Goal: Information Seeking & Learning: Learn about a topic

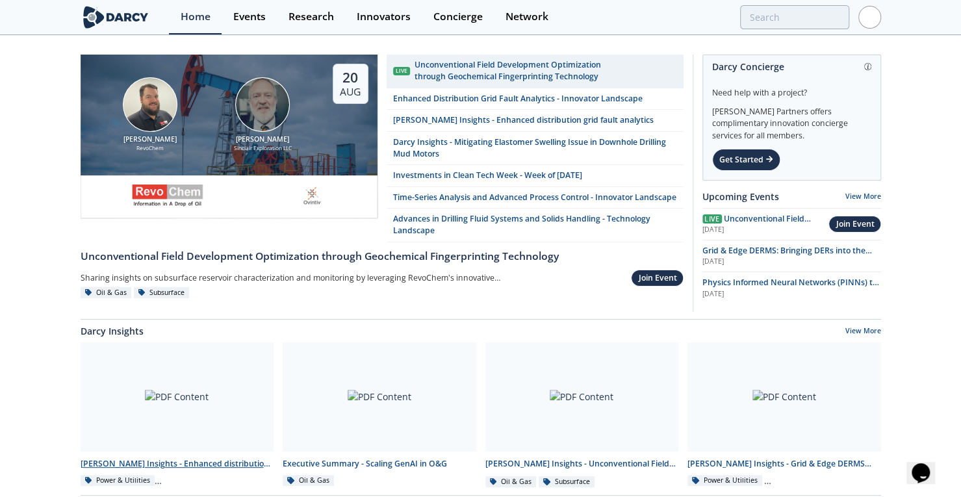
click at [160, 470] on div "[PERSON_NAME] Insights - Enhanced distribution grid fault analytics" at bounding box center [178, 464] width 194 height 12
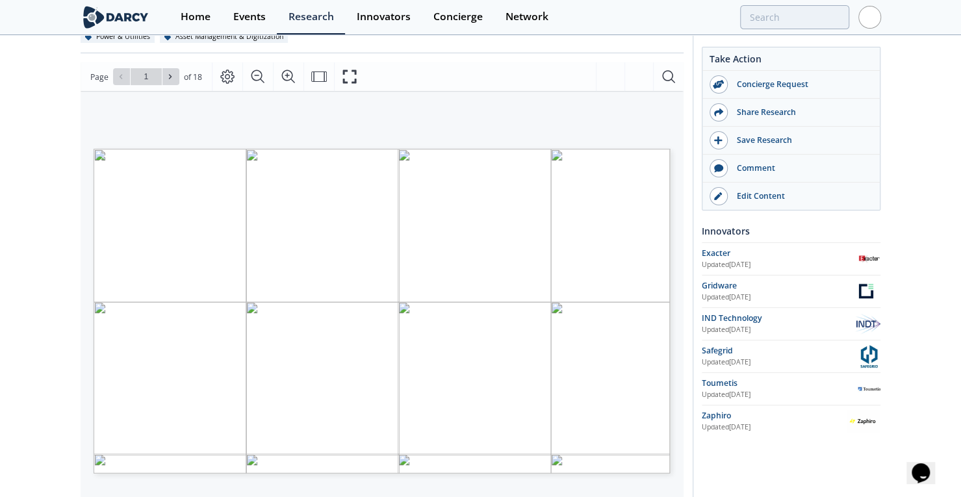
scroll to position [147, 0]
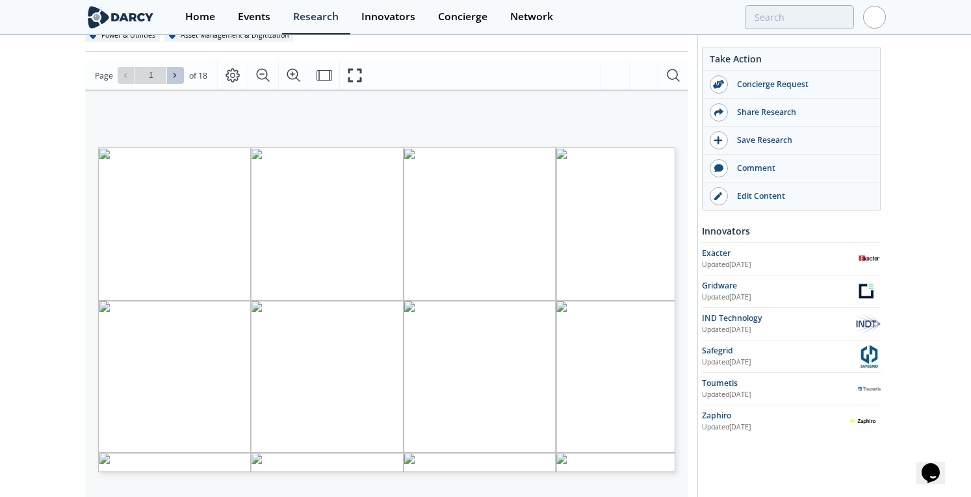
click at [171, 79] on span at bounding box center [175, 75] width 9 height 9
type input "2"
click at [172, 77] on icon at bounding box center [175, 75] width 8 height 8
type input "3"
click at [172, 77] on icon at bounding box center [175, 75] width 8 height 8
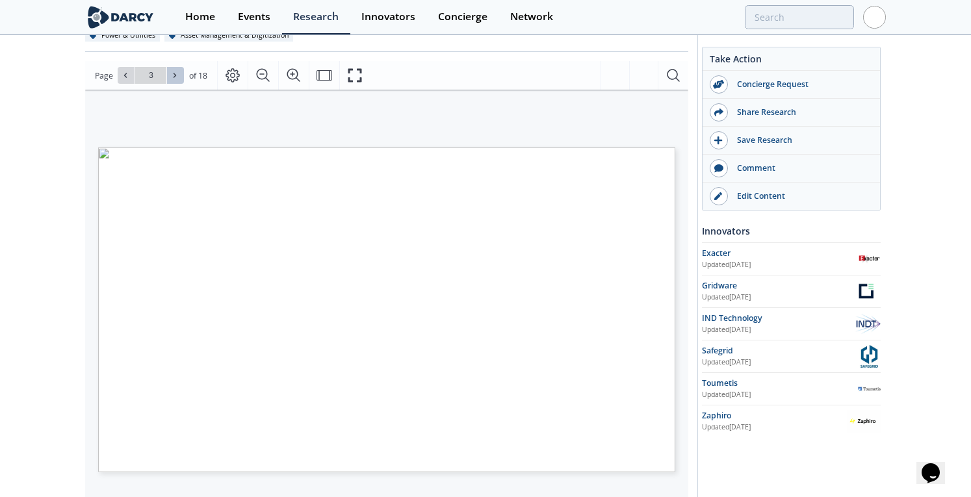
type input "4"
click at [172, 77] on icon at bounding box center [175, 75] width 8 height 8
type input "5"
click at [172, 77] on icon at bounding box center [175, 75] width 8 height 8
type input "6"
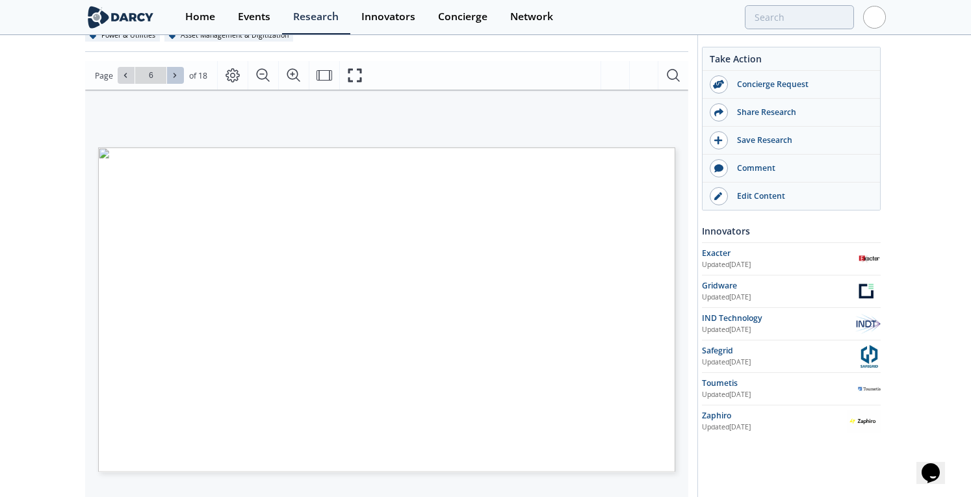
click at [172, 77] on icon at bounding box center [175, 75] width 8 height 8
type input "7"
click at [172, 77] on icon at bounding box center [175, 75] width 8 height 8
type input "8"
click at [172, 77] on icon at bounding box center [175, 75] width 8 height 8
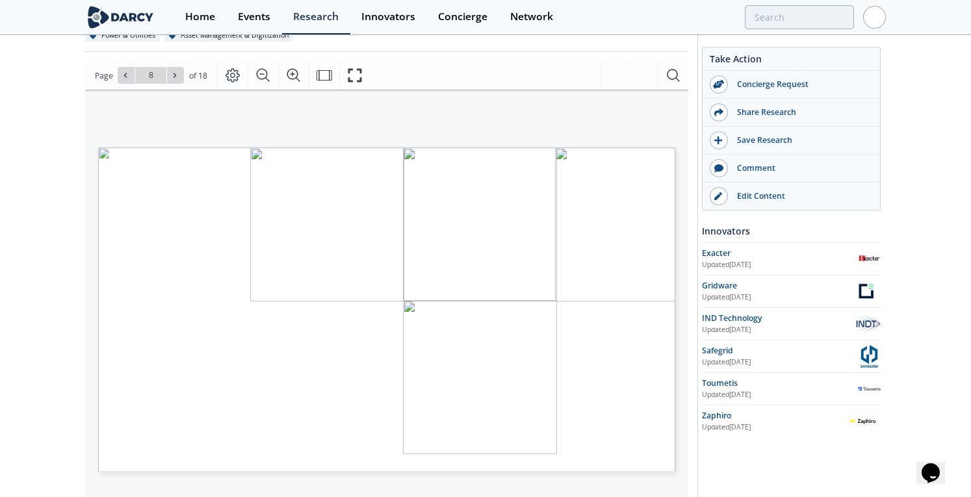
type input "9"
click at [172, 77] on icon at bounding box center [175, 75] width 8 height 8
type input "11"
click at [128, 75] on icon at bounding box center [125, 75] width 8 height 8
type input "11"
